Goal: Information Seeking & Learning: Learn about a topic

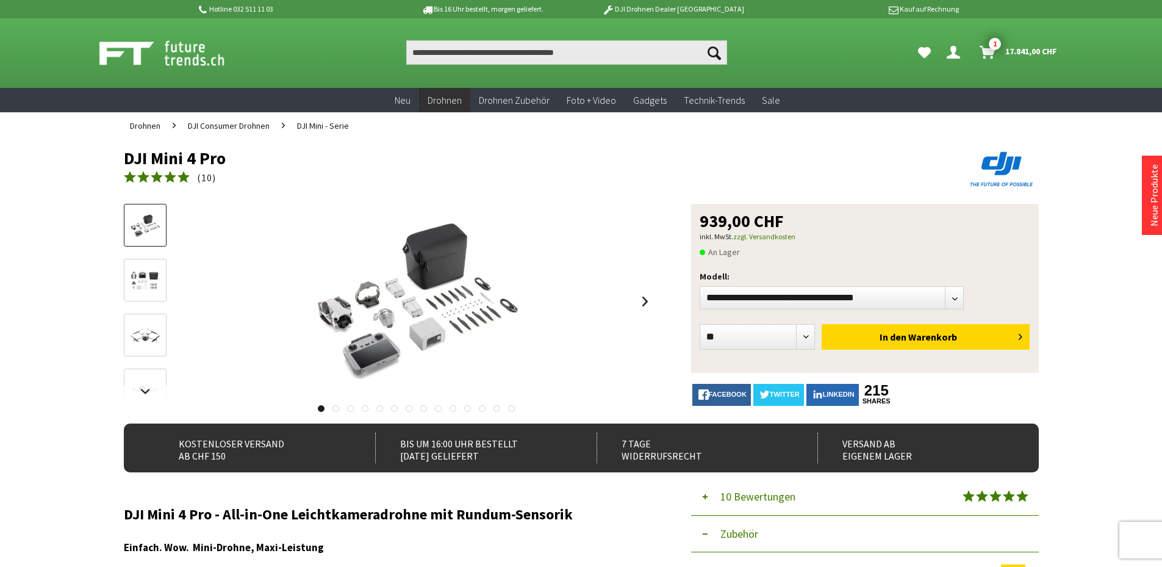
select select "**"
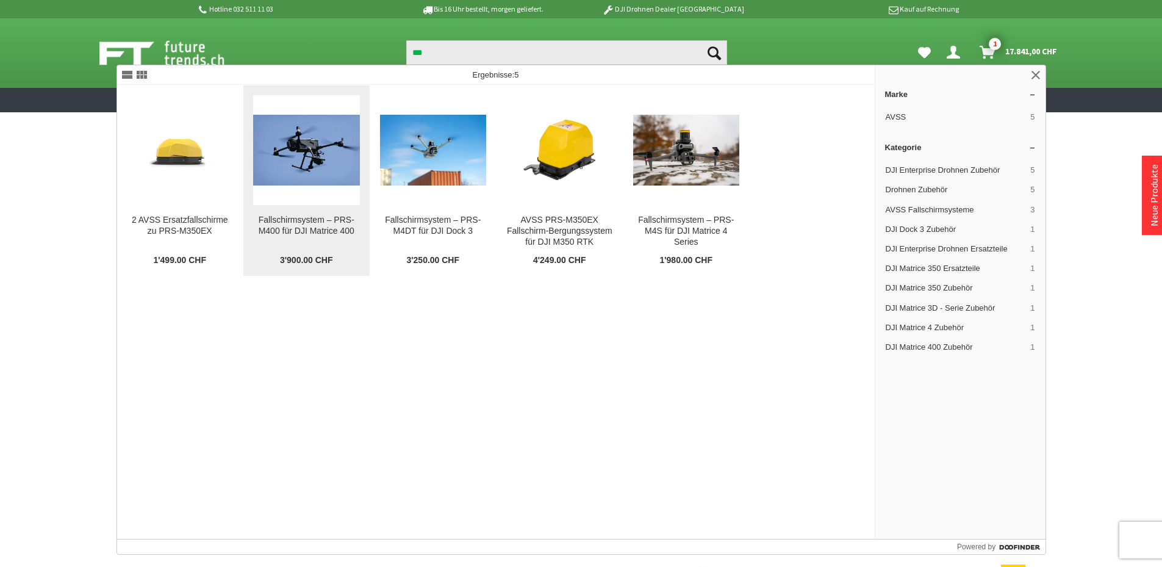
type input "***"
click at [327, 171] on img at bounding box center [306, 150] width 107 height 107
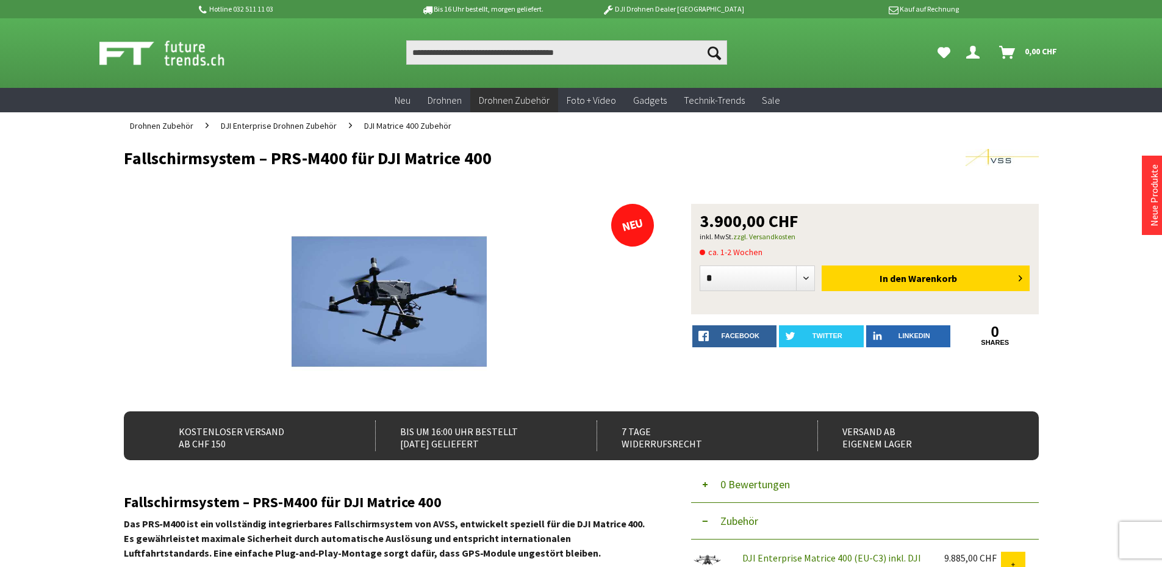
click at [348, 157] on h1 "Fallschirmsystem – PRS-M400 für DJI Matrice 400" at bounding box center [490, 158] width 732 height 18
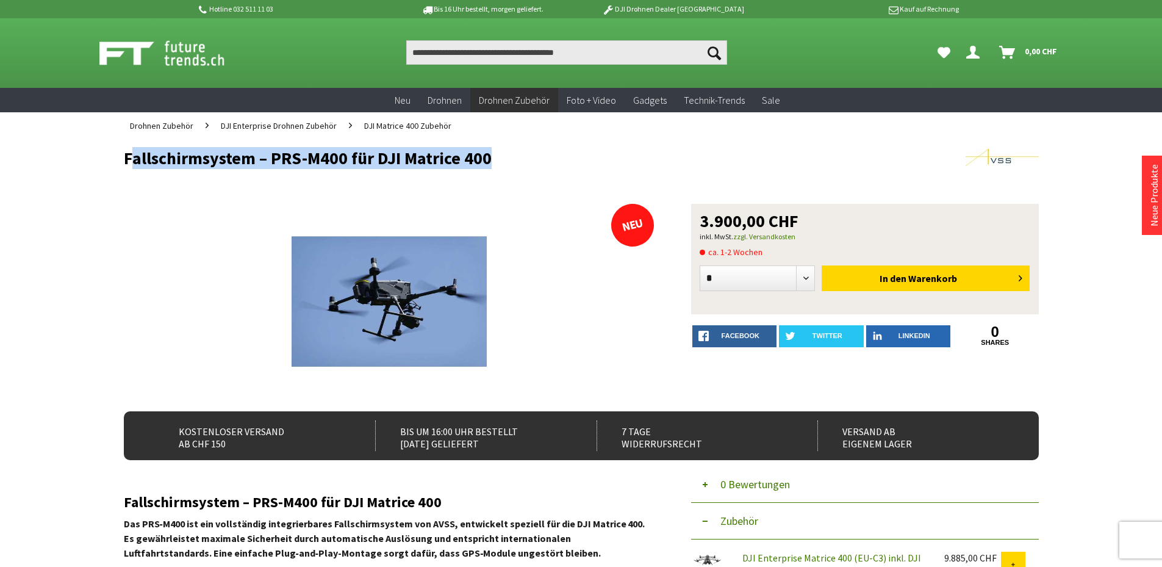
click at [348, 157] on h1 "Fallschirmsystem – PRS-M400 für DJI Matrice 400" at bounding box center [490, 158] width 732 height 18
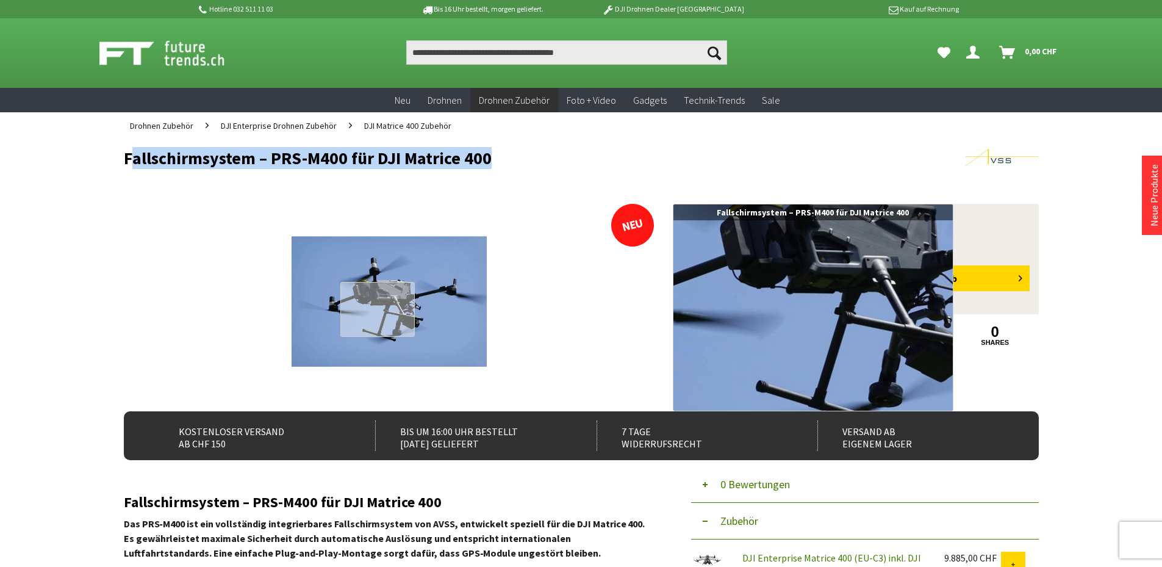
click at [377, 309] on div at bounding box center [377, 309] width 75 height 55
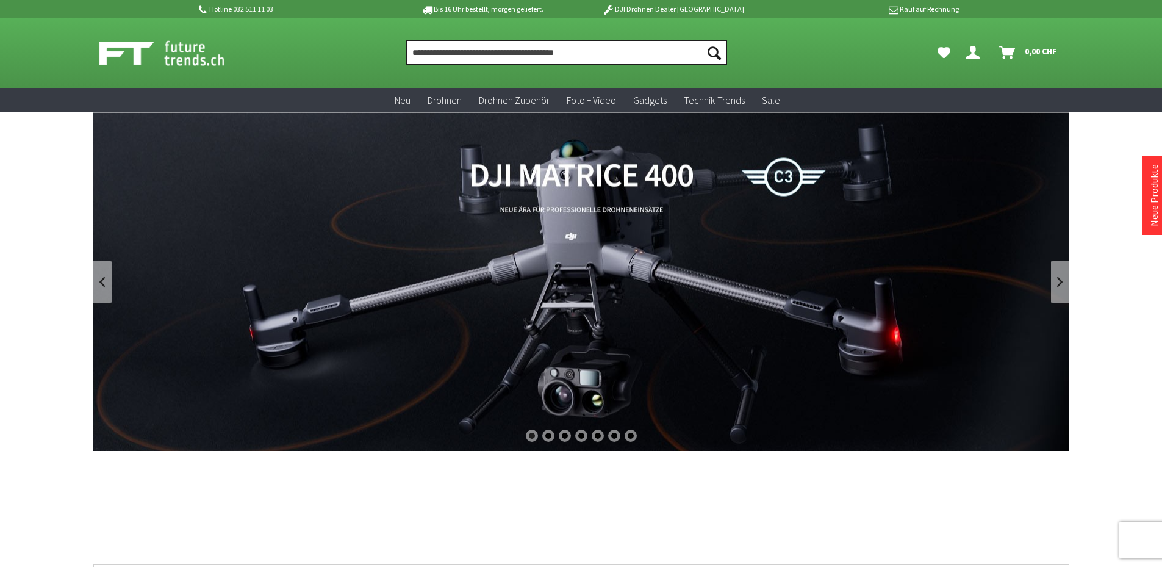
click at [508, 55] on input "Produkt, Marke, Kategorie, EAN, Artikelnummer…" at bounding box center [566, 52] width 321 height 24
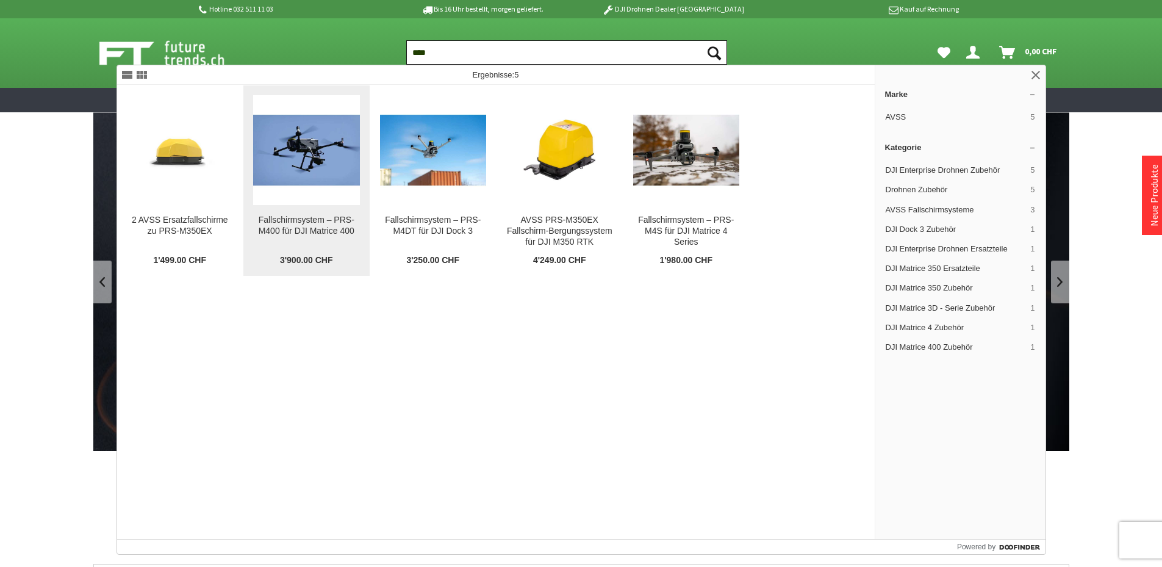
type input "***"
click at [288, 145] on img at bounding box center [306, 150] width 107 height 107
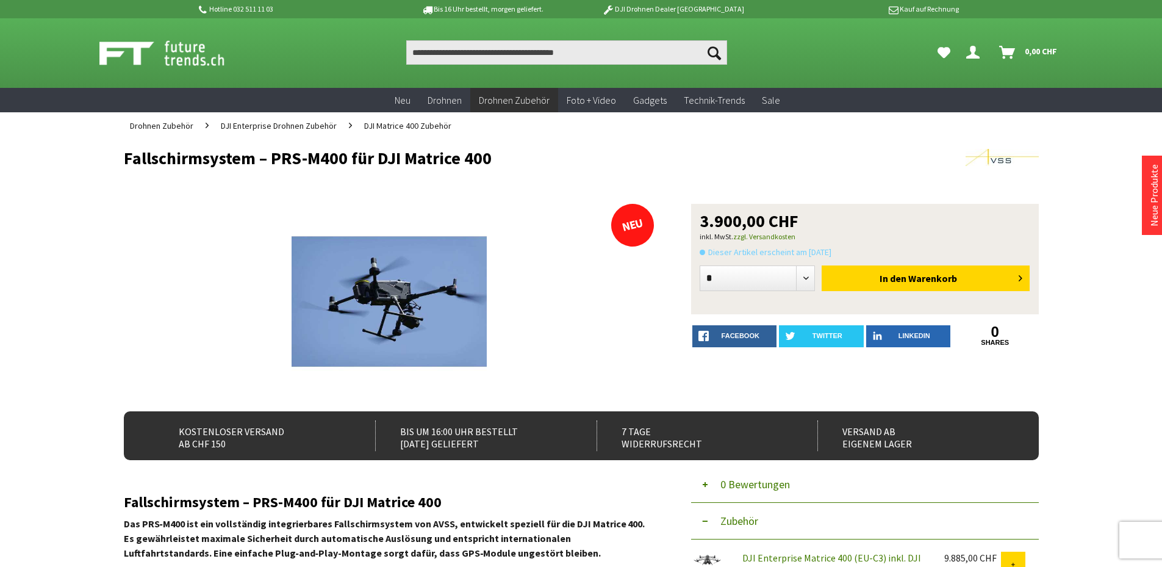
click at [1015, 154] on img at bounding box center [1001, 157] width 73 height 17
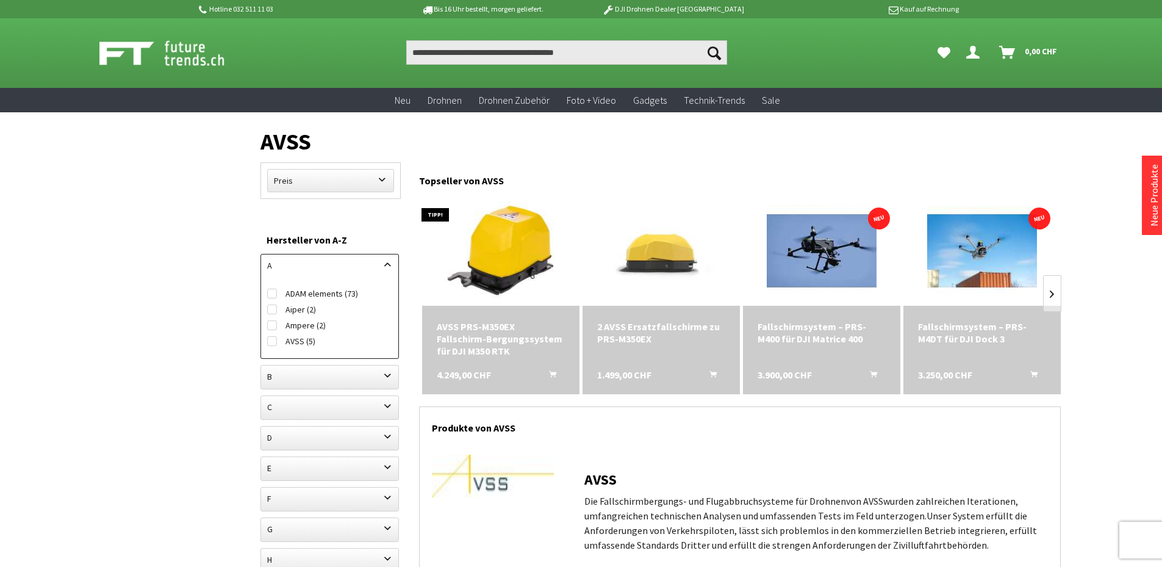
click at [944, 329] on div "Fallschirmsystem – PRS-M4DT für DJI Dock 3" at bounding box center [982, 332] width 128 height 24
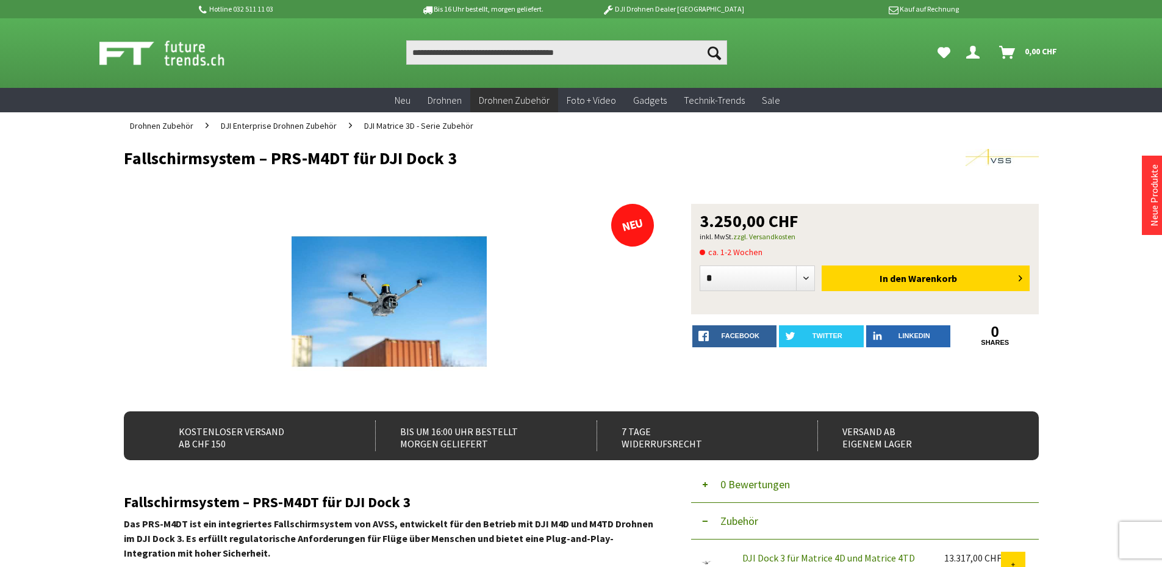
click at [306, 156] on h1 "Fallschirmsystem – PRS-M4DT für DJI Dock 3" at bounding box center [490, 158] width 732 height 18
drag, startPoint x: 272, startPoint y: 160, endPoint x: 351, endPoint y: 159, distance: 79.3
click at [351, 159] on h1 "Fallschirmsystem – PRS-M4DT für DJI Dock 3" at bounding box center [490, 158] width 732 height 18
copy h1 "PRS-M4DT"
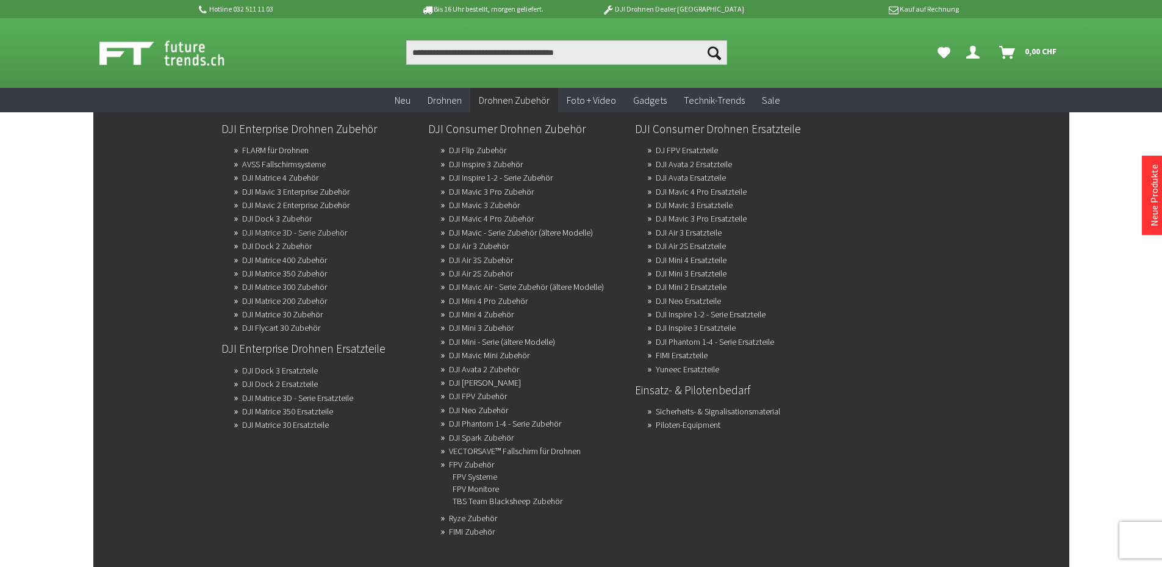
click at [340, 237] on link "DJI Matrice 3D - Serie Zubehör" at bounding box center [294, 232] width 105 height 17
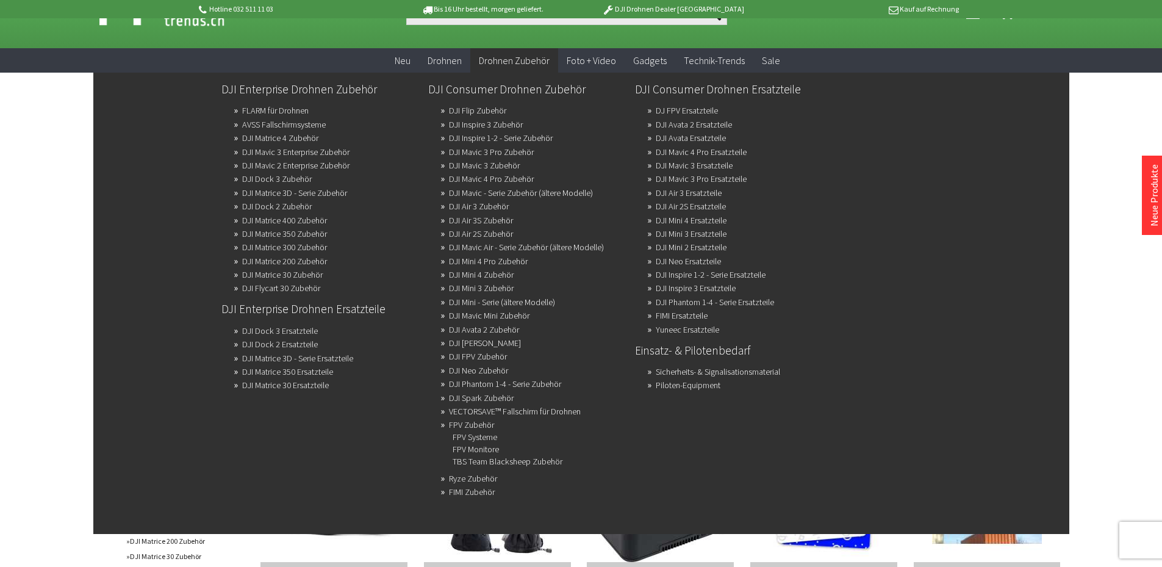
scroll to position [61, 0]
